Goal: Task Accomplishment & Management: Complete application form

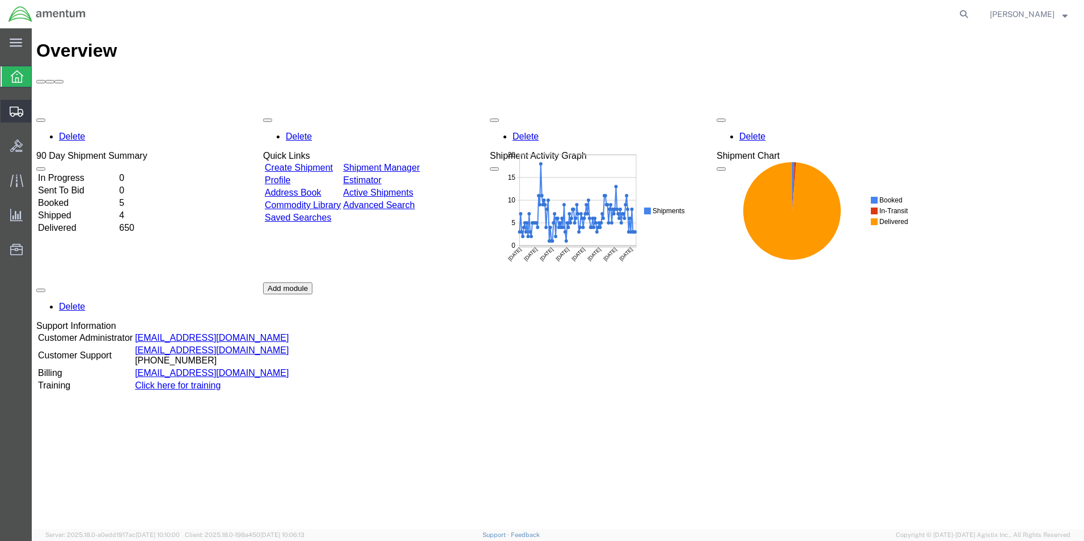
click at [0, 0] on span "Create Shipment" at bounding box center [0, 0] width 0 height 0
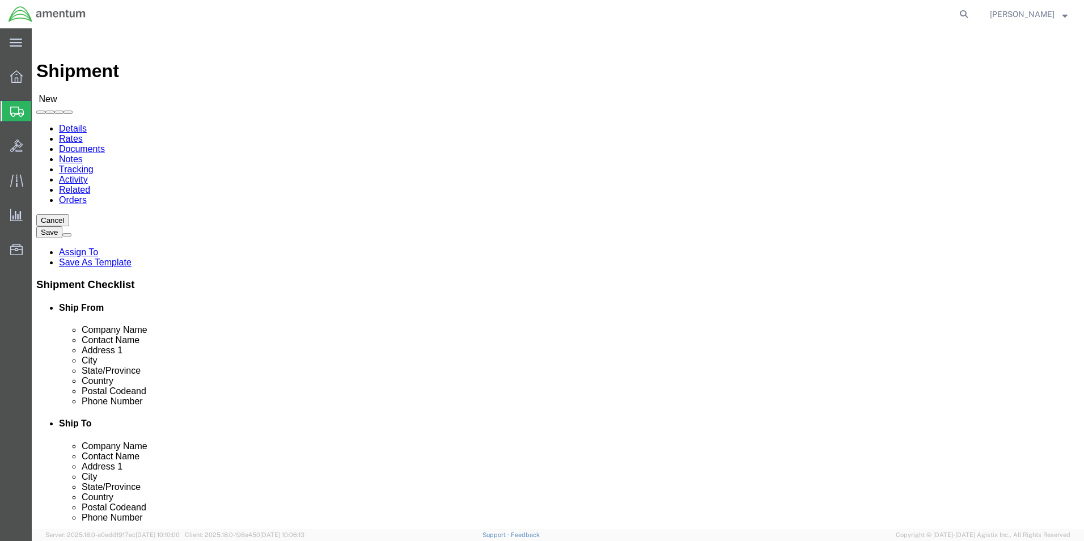
select select
select select "49931"
select select "FL"
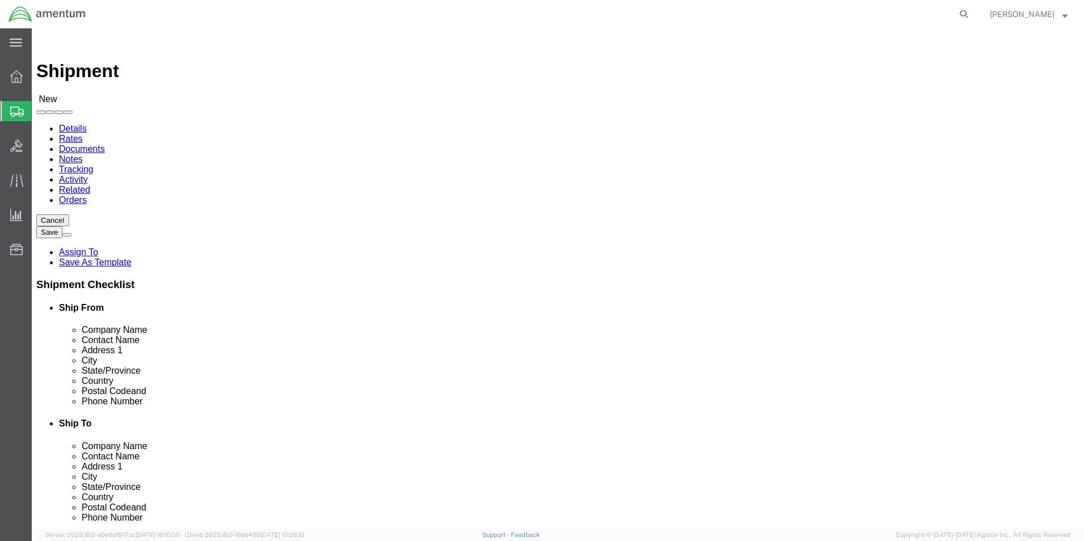
scroll to position [2495, 0]
select select "49949"
select select "AZ"
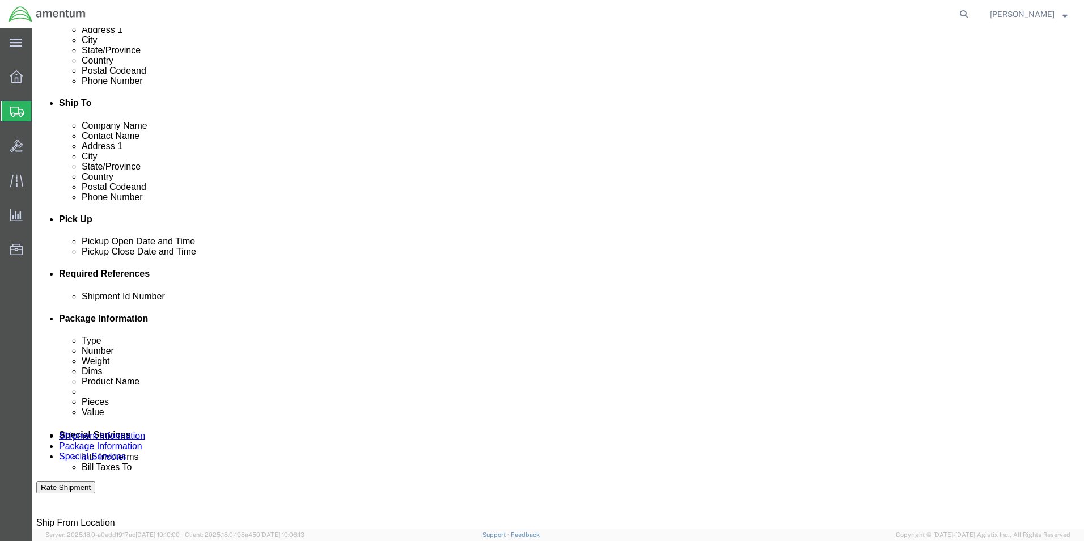
scroll to position [340, 0]
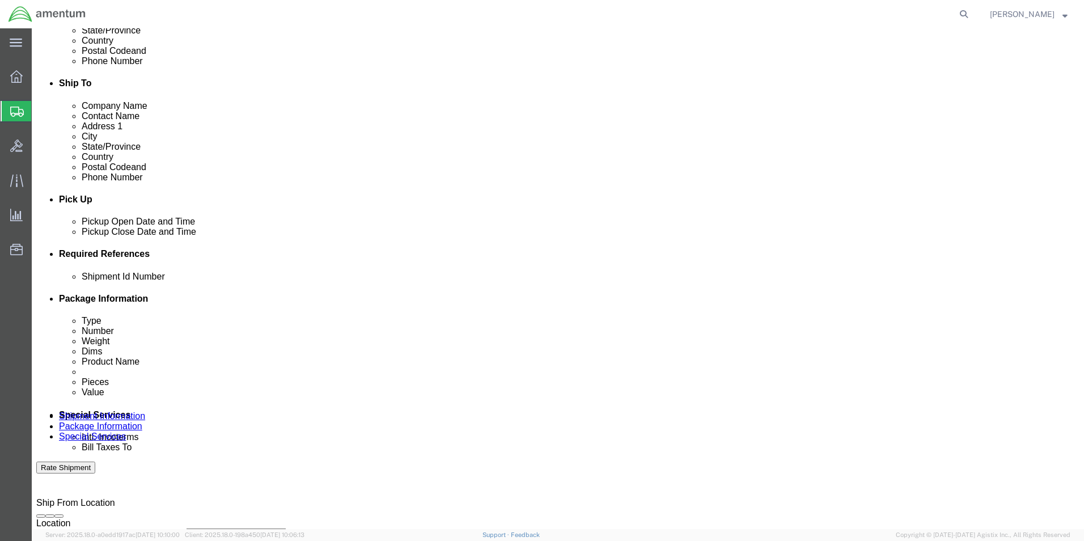
click button "Add reference"
click select "Select Account Type Activity ID Airline Appointment Number ASN Batch Request # …"
select select "DEPT"
click select "Select Account Type Activity ID Airline Appointment Number ASN Batch Request # …"
click input "text"
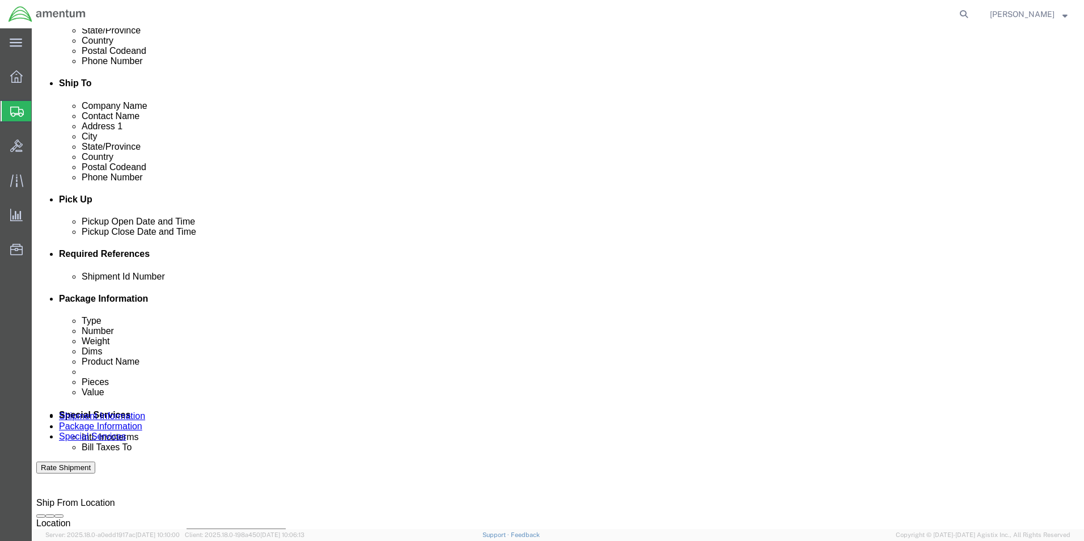
type input "CBP"
click button "Add reference"
drag, startPoint x: 665, startPoint y: 357, endPoint x: 646, endPoint y: 357, distance: 18.7
click select "Select Account Type Activity ID Airline Appointment Number ASN Batch Request # …"
select select "CUSTREF"
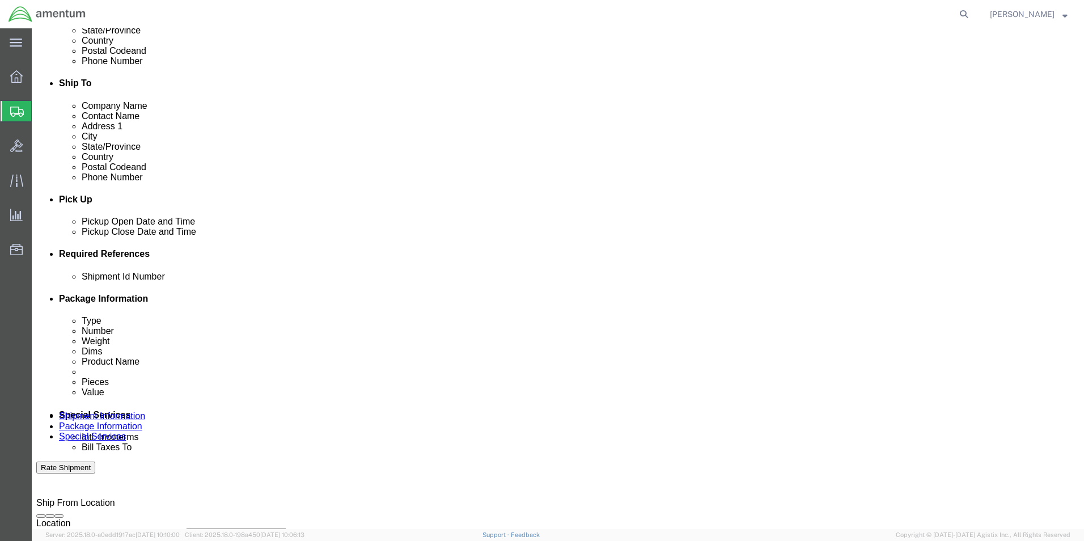
click select "Select Account Type Activity ID Airline Appointment Number ASN Batch Request # …"
click input "text"
type input "ORING"
click button "Add reference"
click select "Select Account Type Activity ID Airline Appointment Number ASN Batch Request # …"
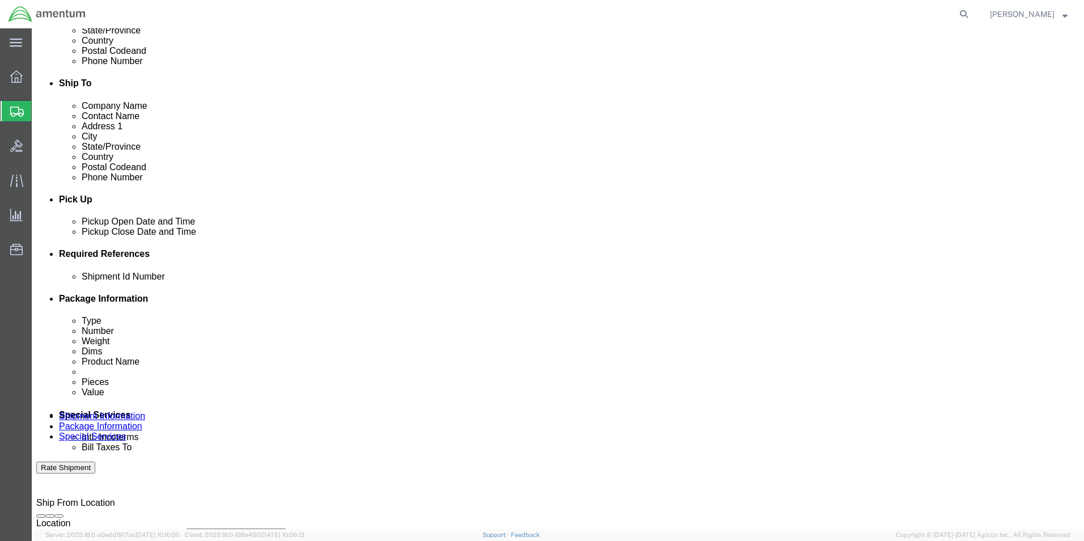
select select "PROJNUM"
click select "Select Account Type Activity ID Airline Appointment Number ASN Batch Request # …"
click input "text"
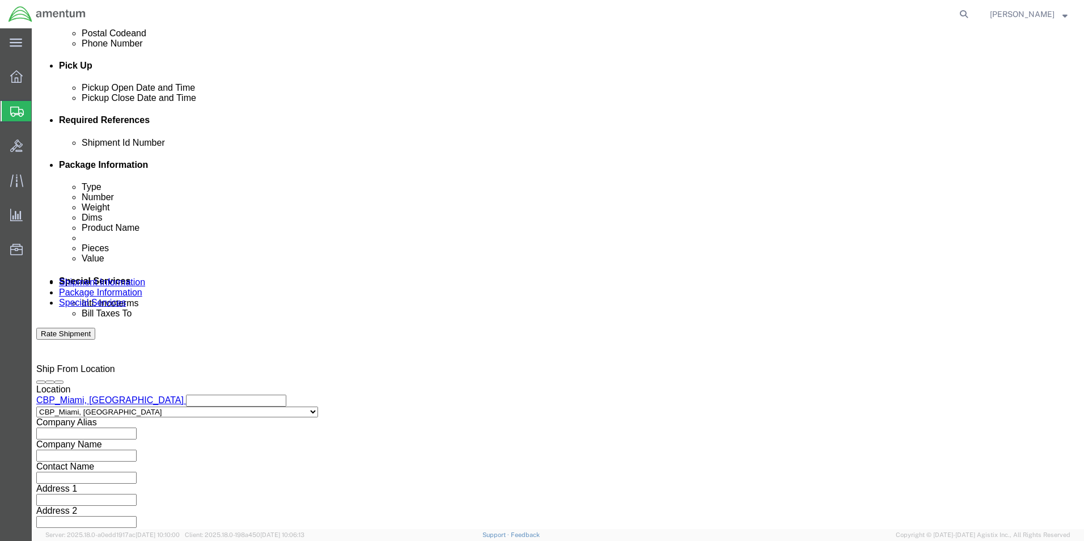
scroll to position [495, 0]
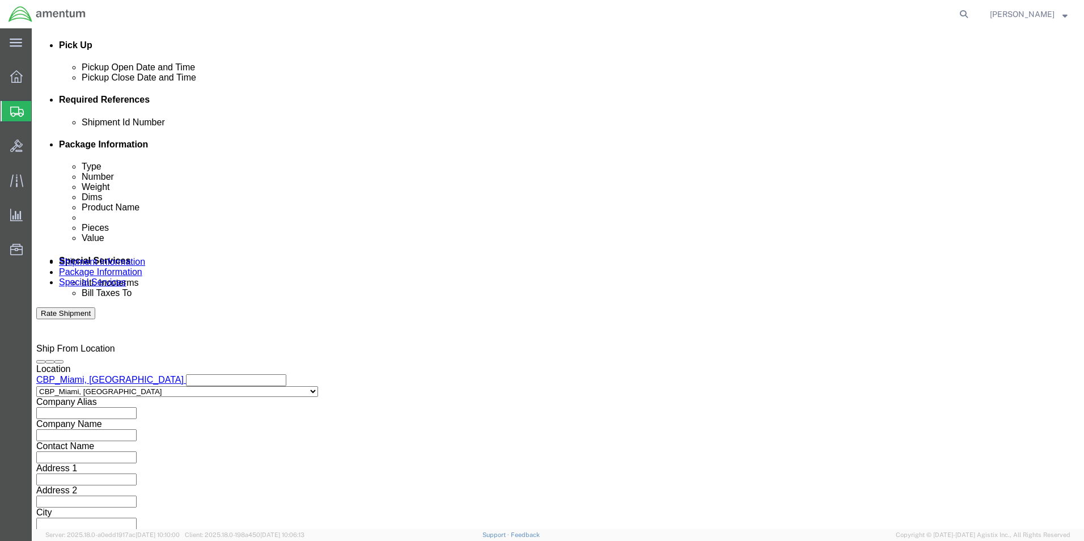
type input "6118.03.03.2219.000.EMI.0000"
click button "Continue"
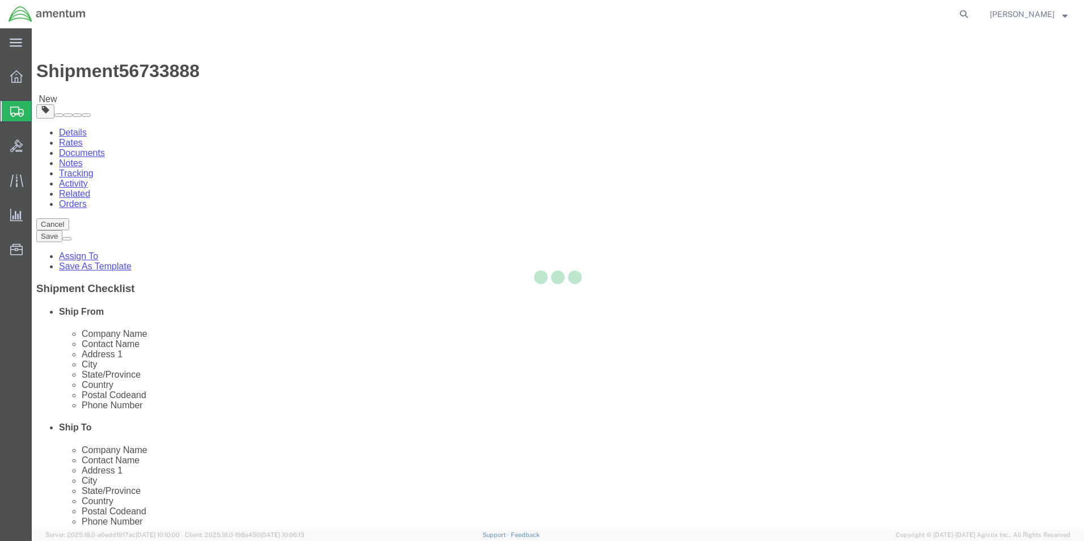
select select "CBOX"
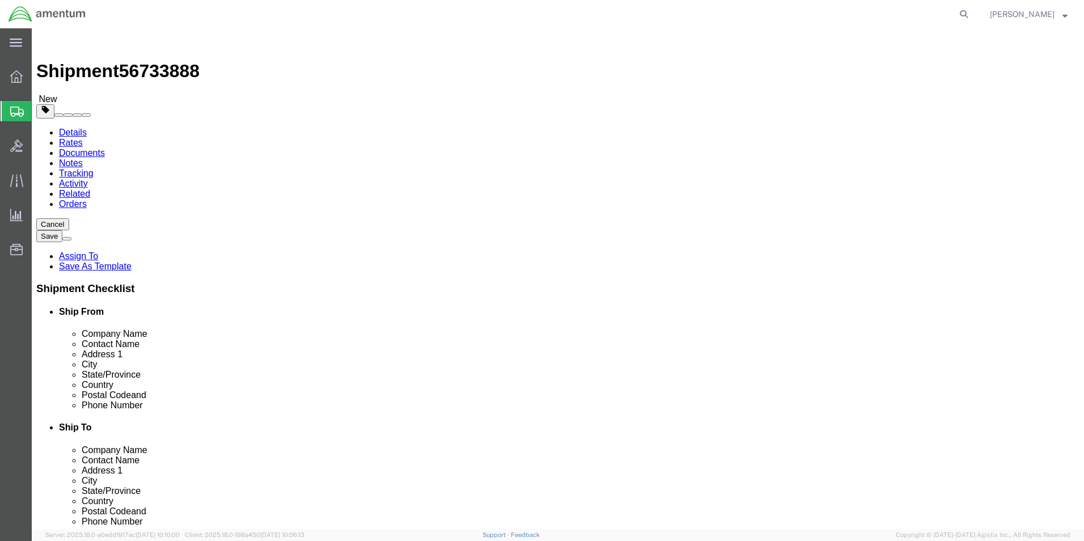
click button "Previous"
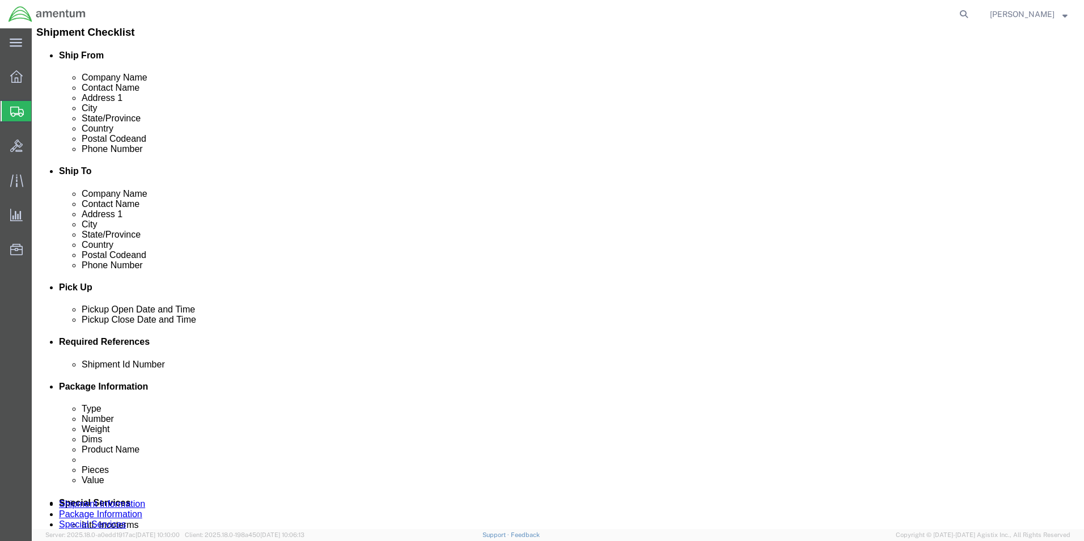
scroll to position [284, 0]
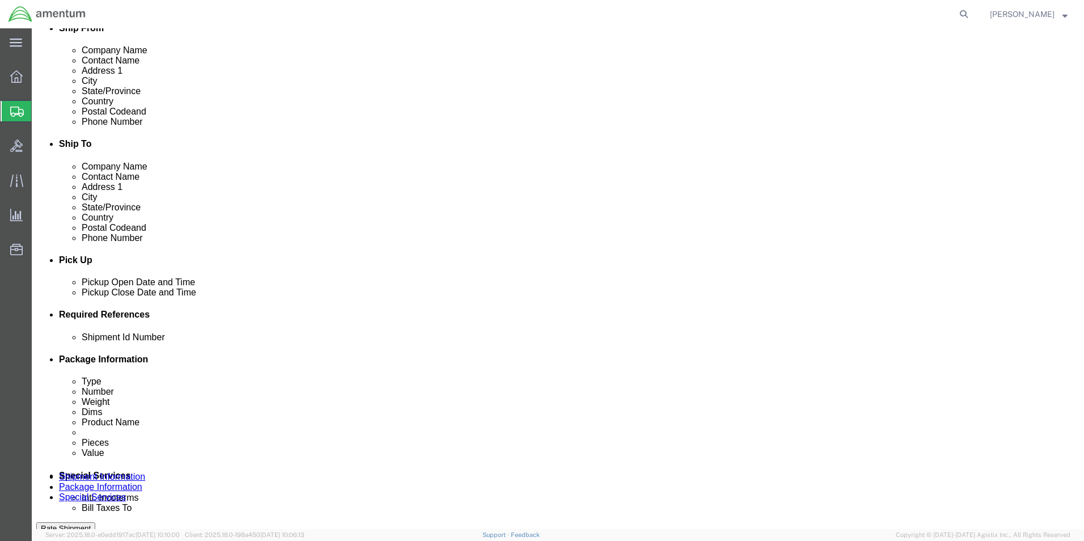
click input "text"
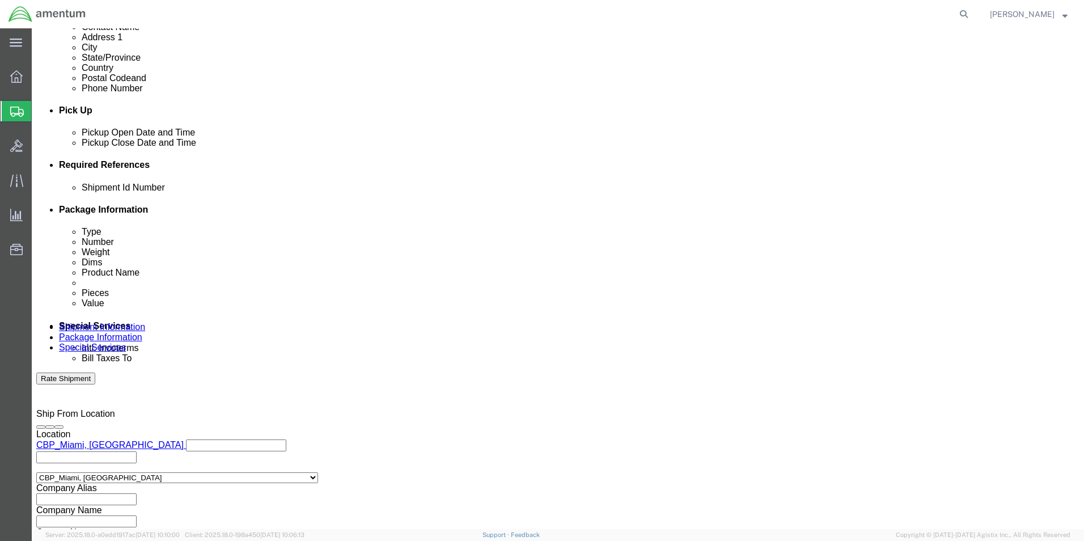
scroll to position [454, 0]
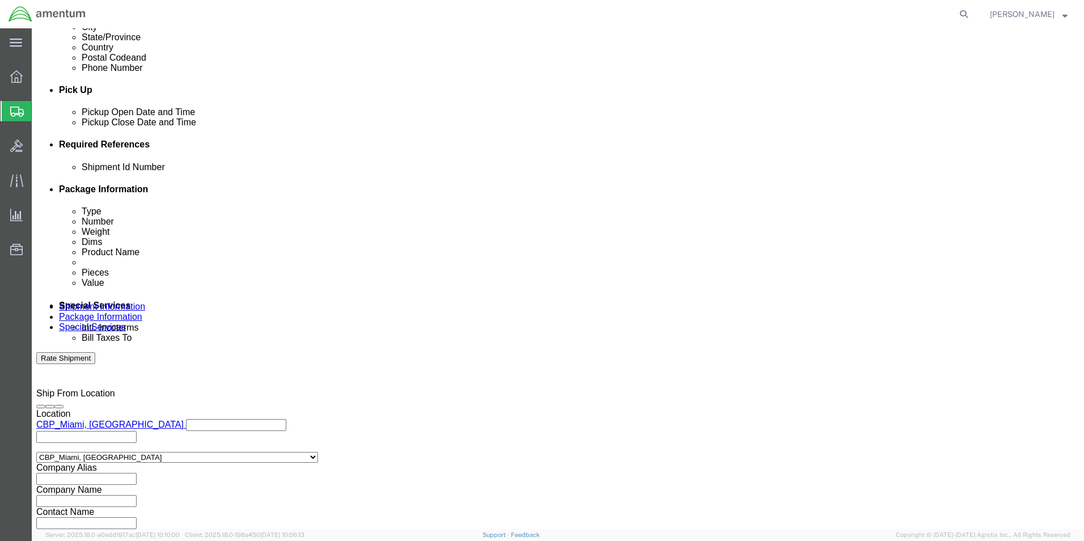
type input "56733888"
click button "Continue"
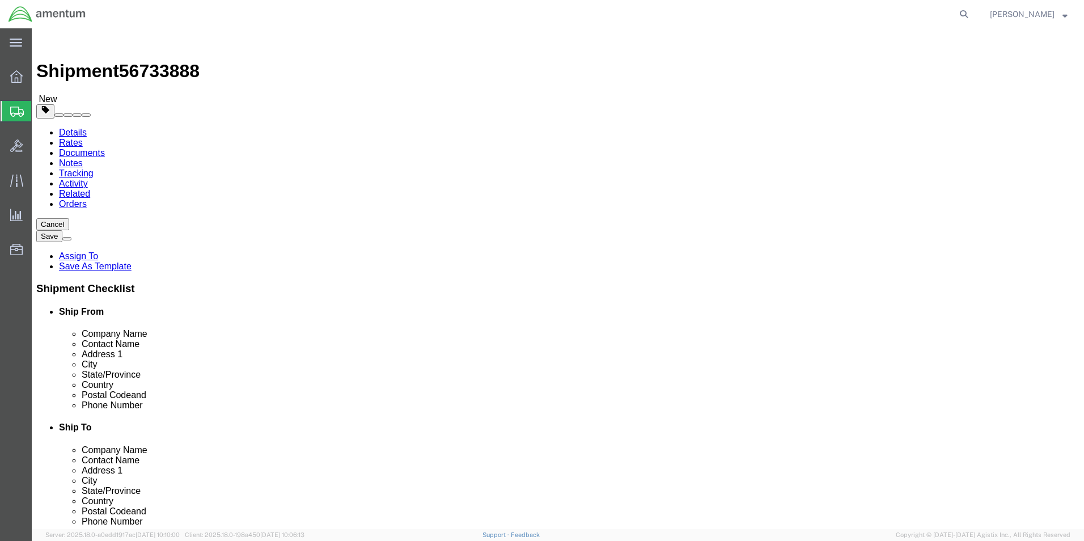
drag, startPoint x: 386, startPoint y: 199, endPoint x: 377, endPoint y: 208, distance: 12.0
click select "Select BCK Boxes Bale(s) Basket(s) Bolt(s) Bottle(s) Buckets Bulk Bundle(s) Can…"
select select "SBX"
click select "Select BCK Boxes Bale(s) Basket(s) Bolt(s) Bottle(s) Buckets Bulk Bundle(s) Can…"
type input "12.25"
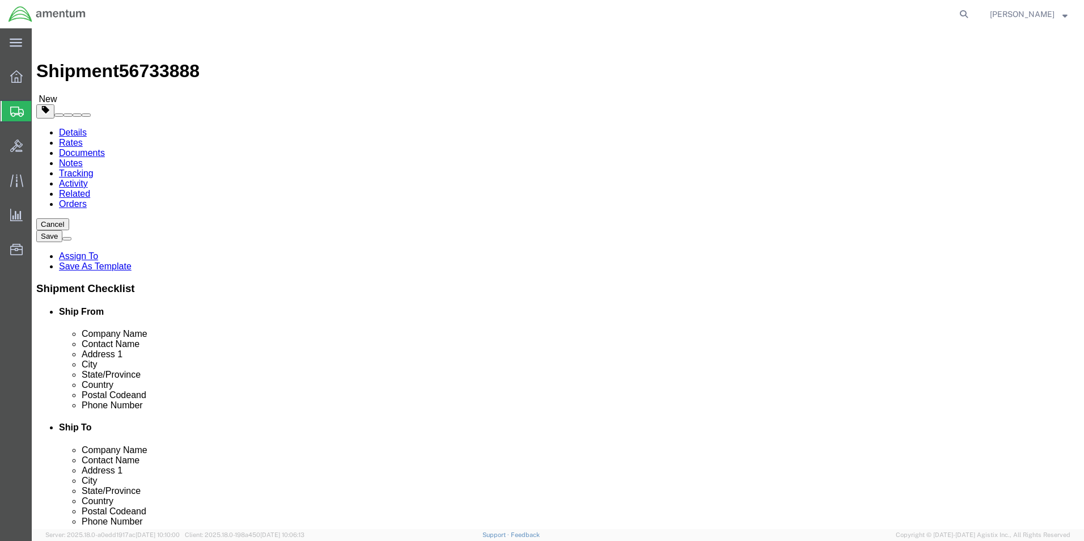
type input "11.00"
type input "1.50"
click input "0.00"
type input "1.00"
click span
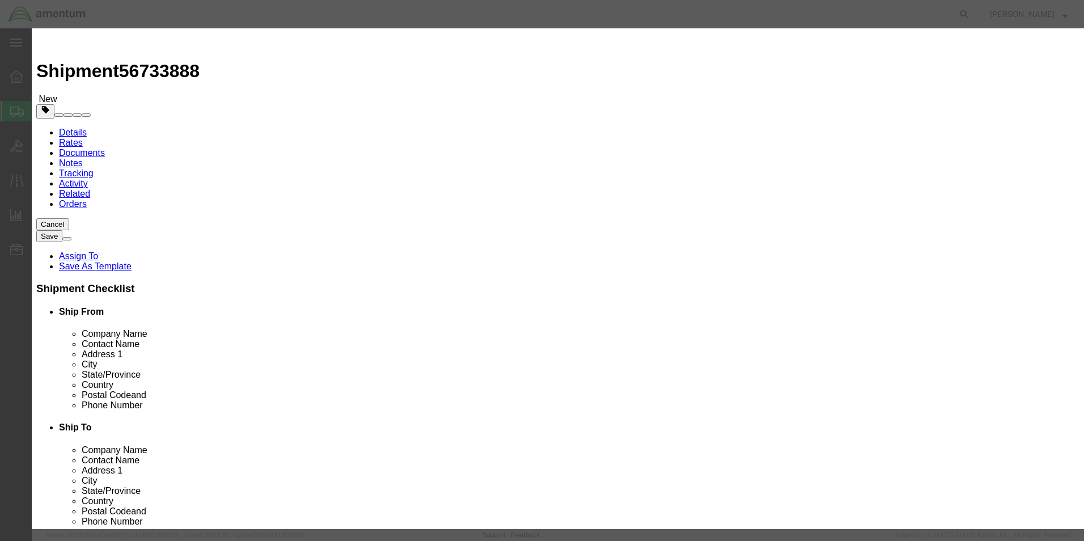
click input "text"
type input "ORING"
click div "Name: ACTUATOR ,SHLF- ORING S Sku: 1260149-2 Model: Description:"
select select "USD"
type input "ACTUATOR ,SHLF-ORINGS"
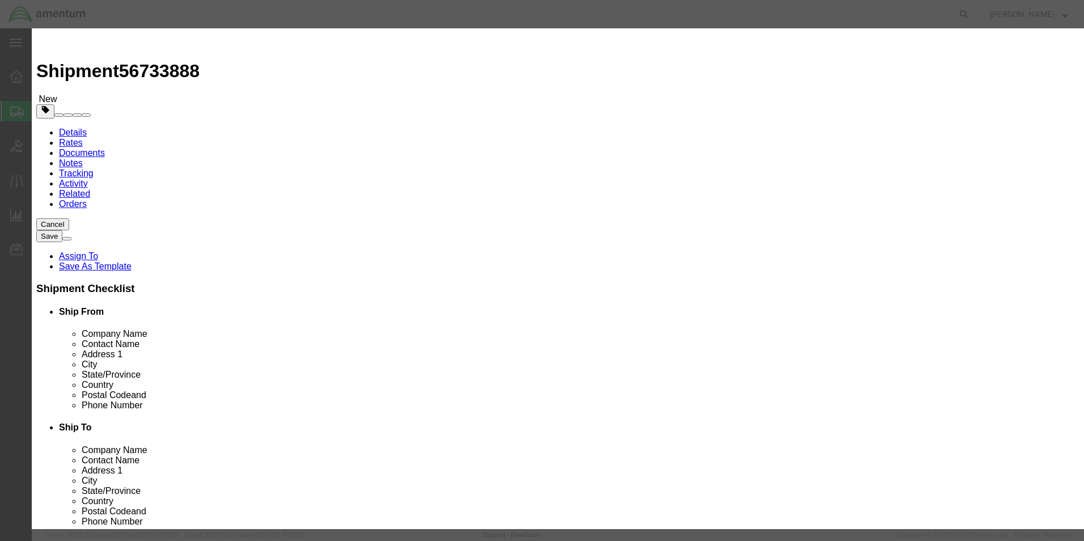
type input "1260149-2"
click input "ACTUATOR ,SHLF-ORINGS"
type input "S"
type input "ORING"
click div "Product Name ORING ORING Name: ACTUATOR ,SHLF- ORING S Sku: 1260149-2 Model: De…"
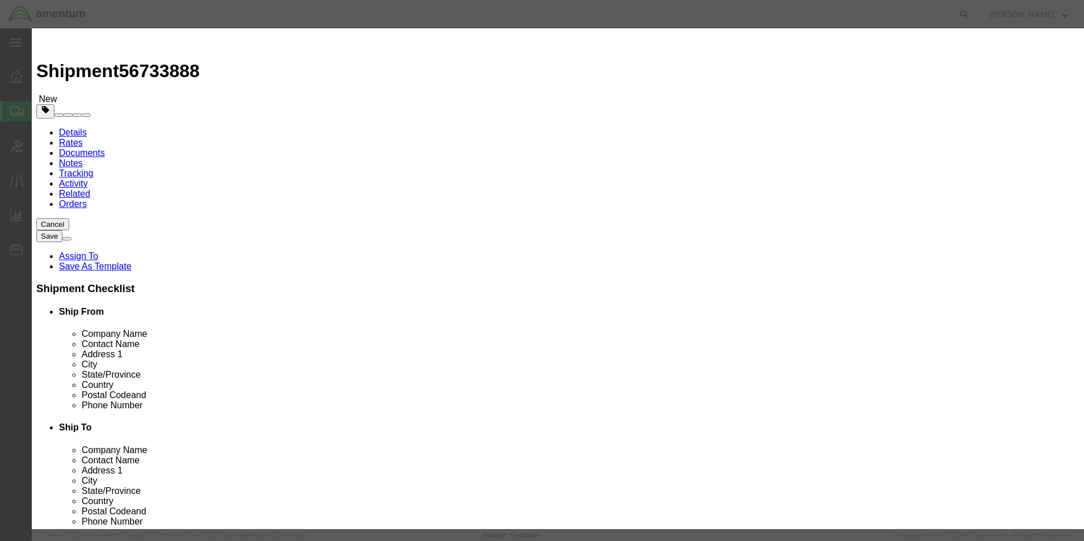
click input "text"
type input "2"
click input "text"
type input "10.00"
click button "Save & Close"
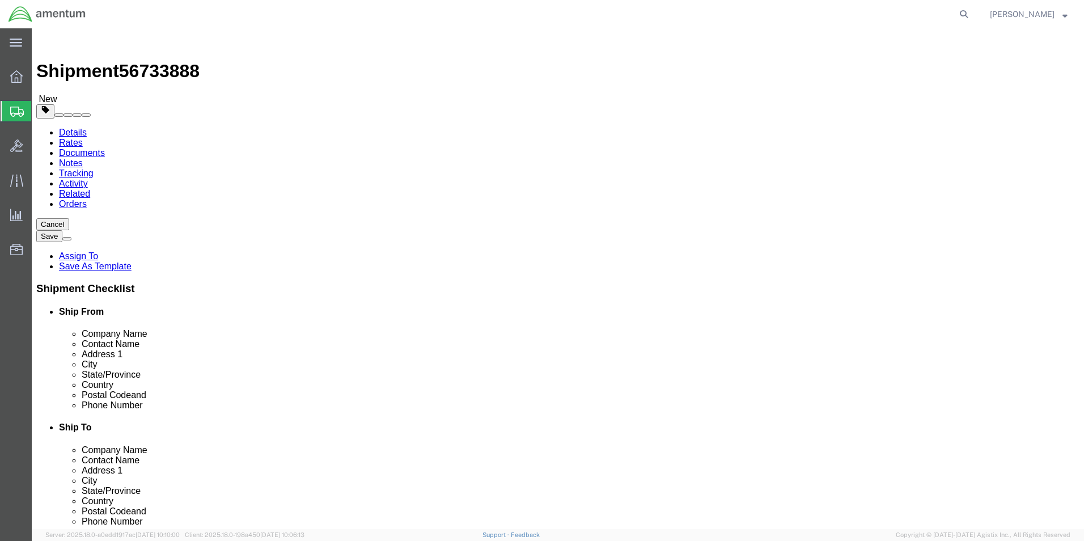
click button "Continue"
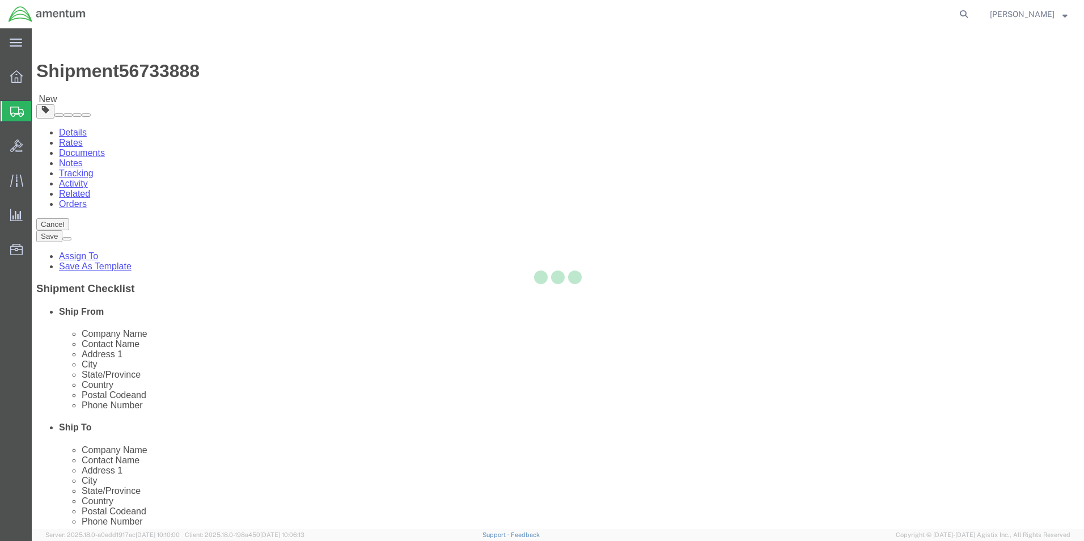
select select
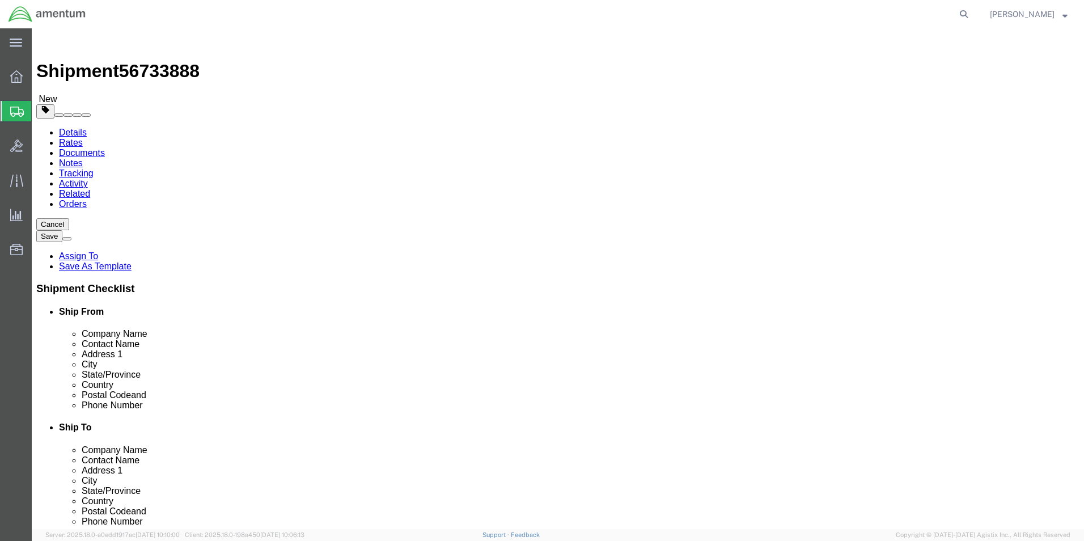
click button "Rate Shipment"
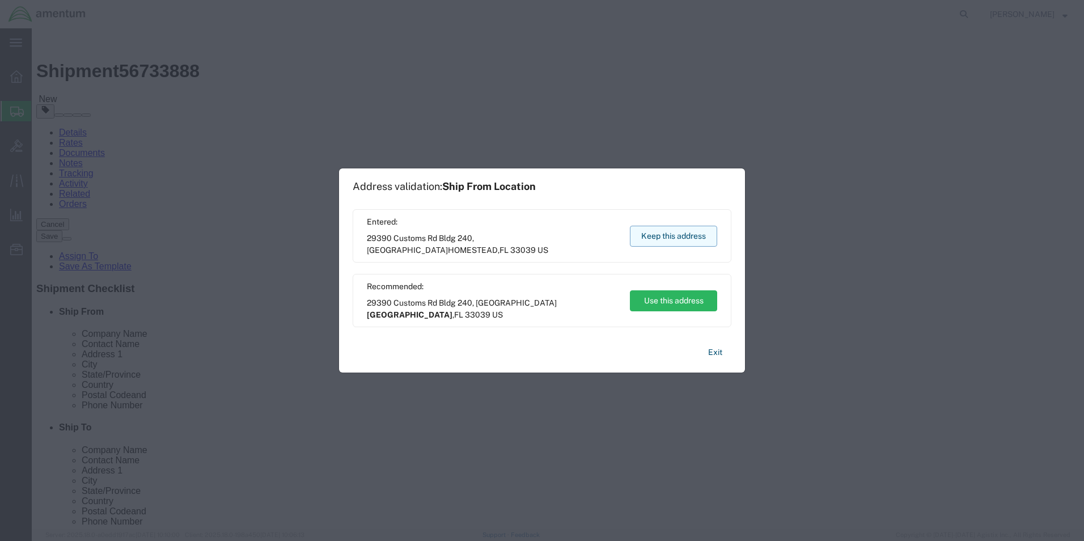
click at [656, 233] on button "Keep this address" at bounding box center [673, 236] width 87 height 21
